Goal: Task Accomplishment & Management: Use online tool/utility

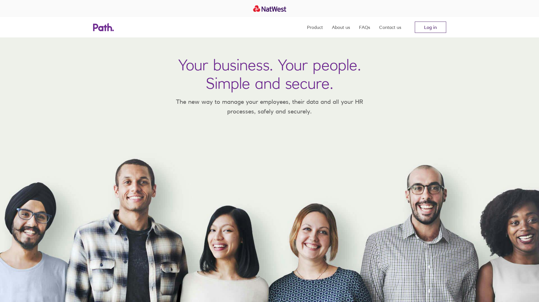
click at [423, 29] on link "Log in" at bounding box center [430, 27] width 31 height 11
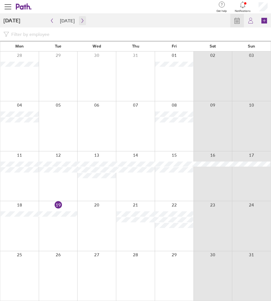
click at [82, 19] on icon "button" at bounding box center [83, 21] width 2 height 4
